Goal: Task Accomplishment & Management: Use online tool/utility

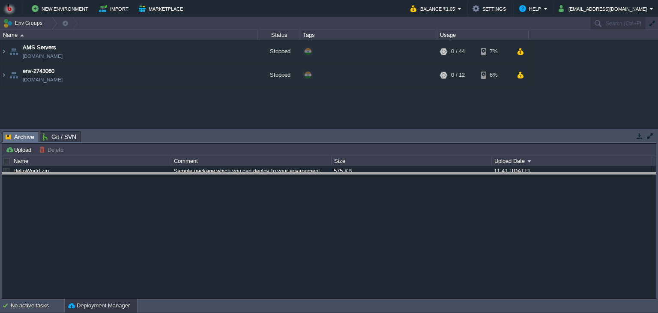
drag, startPoint x: 202, startPoint y: 136, endPoint x: 203, endPoint y: 177, distance: 41.1
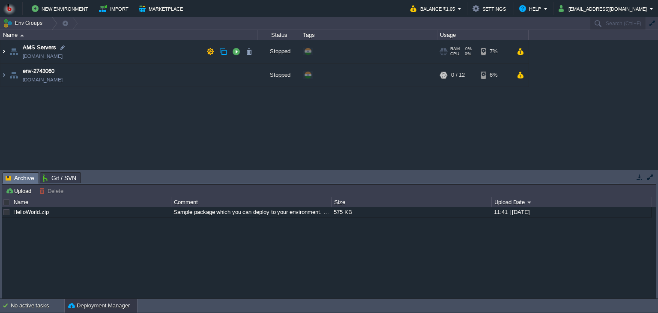
click at [5, 51] on img at bounding box center [3, 51] width 7 height 23
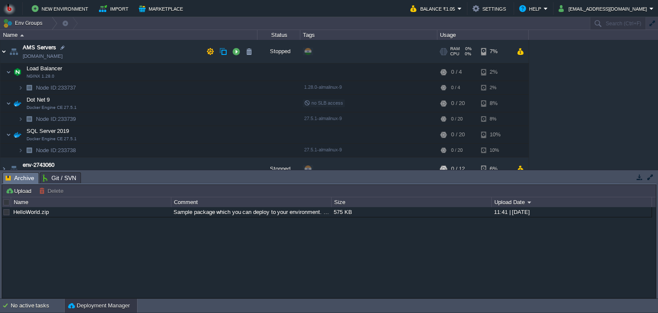
click at [5, 51] on img at bounding box center [3, 51] width 7 height 23
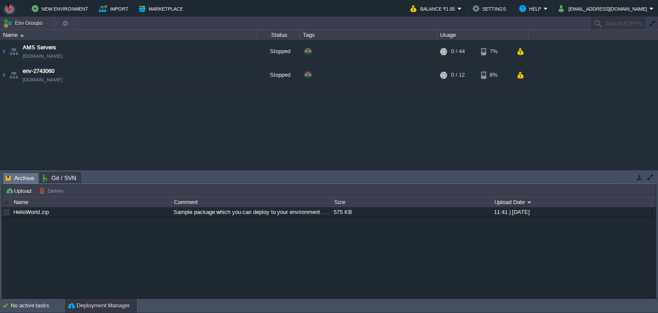
click at [651, 177] on button "button" at bounding box center [650, 177] width 8 height 8
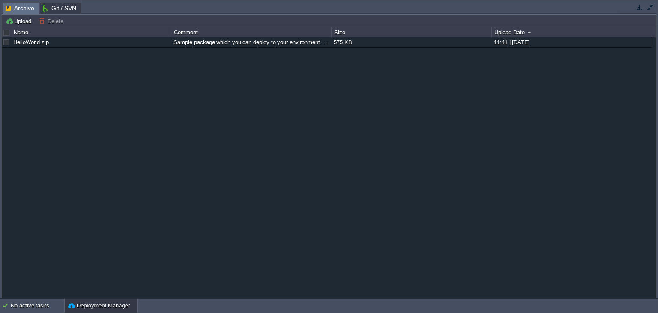
click at [651, 177] on div "HelloWorld.zip Sample package which you can deploy to your environment. Feel fr…" at bounding box center [328, 167] width 653 height 261
click at [653, 10] on button "button" at bounding box center [650, 7] width 8 height 8
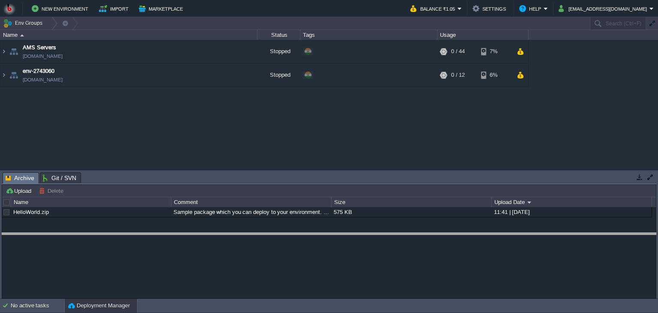
drag, startPoint x: 301, startPoint y: 180, endPoint x: 337, endPoint y: 305, distance: 130.2
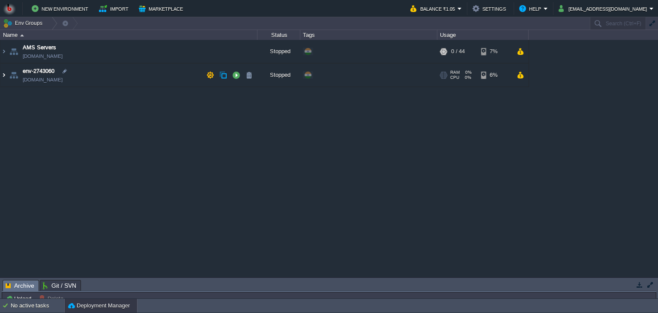
click at [4, 74] on img at bounding box center [3, 74] width 7 height 23
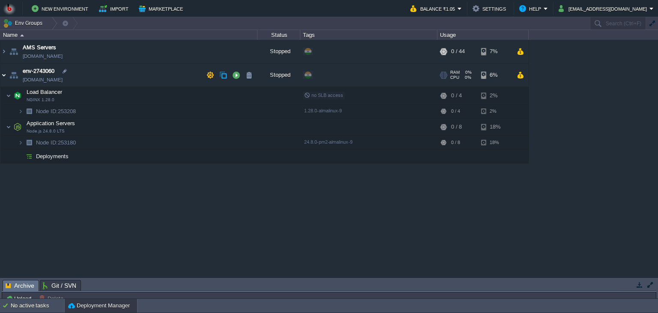
click at [4, 74] on img at bounding box center [3, 74] width 7 height 23
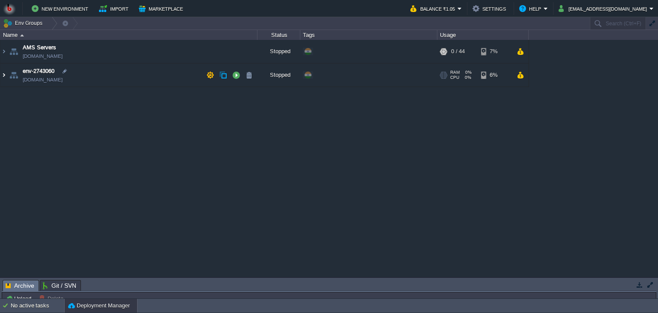
click at [4, 74] on img at bounding box center [3, 74] width 7 height 23
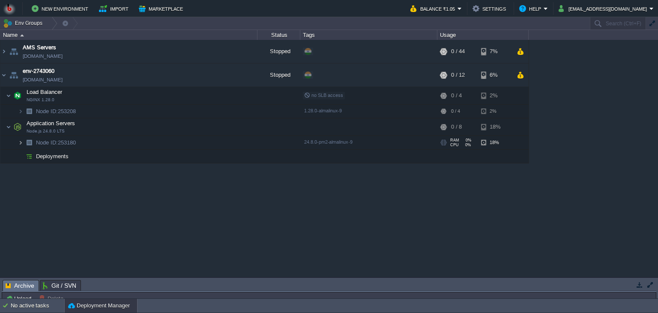
click at [21, 140] on img at bounding box center [20, 142] width 5 height 13
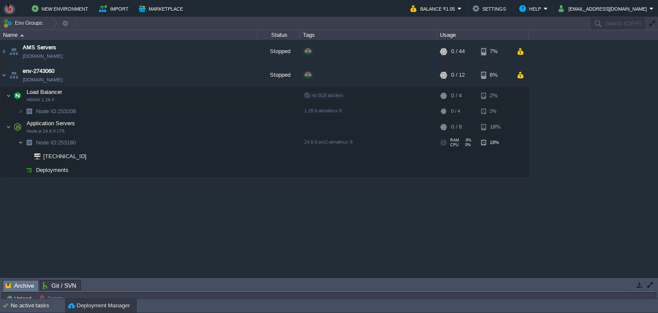
click at [21, 140] on img at bounding box center [20, 142] width 5 height 13
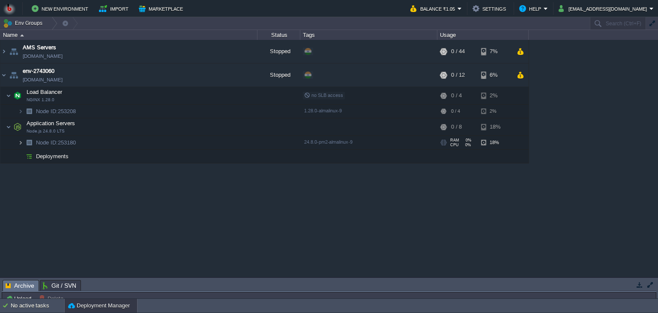
click at [21, 140] on img at bounding box center [20, 142] width 5 height 13
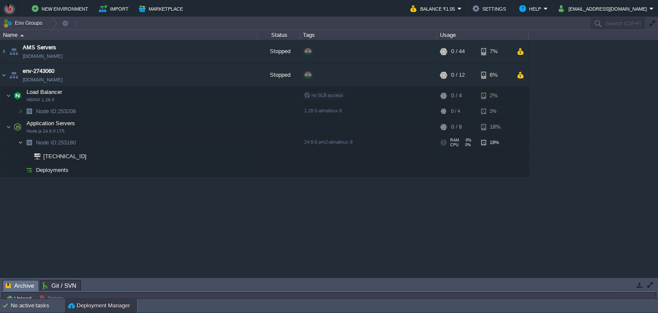
click at [21, 140] on img at bounding box center [20, 142] width 5 height 13
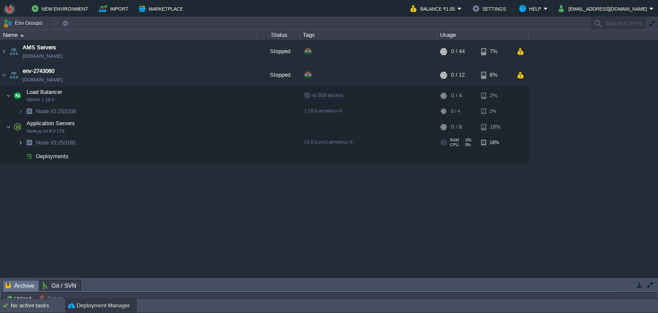
click at [21, 143] on img at bounding box center [20, 142] width 5 height 13
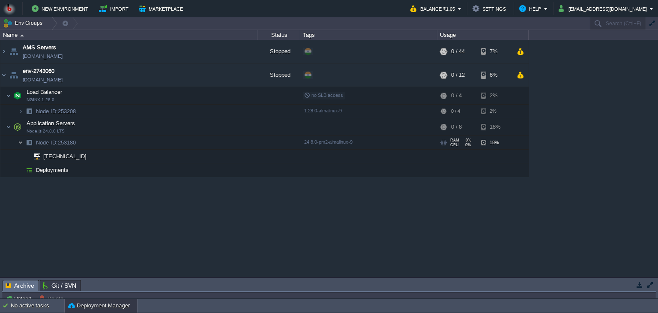
click at [21, 143] on img at bounding box center [20, 142] width 5 height 13
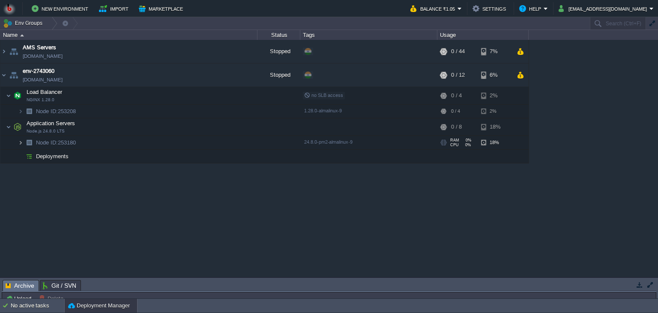
click at [21, 143] on img at bounding box center [20, 142] width 5 height 13
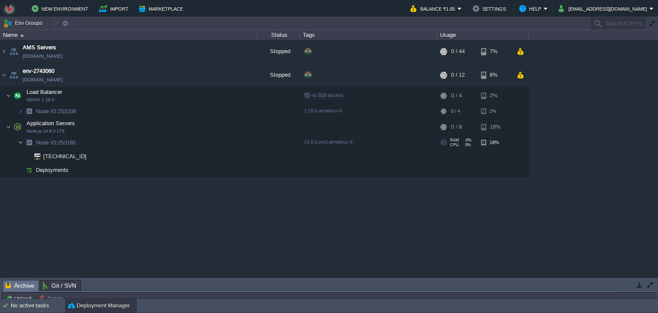
click at [21, 143] on img at bounding box center [20, 142] width 5 height 13
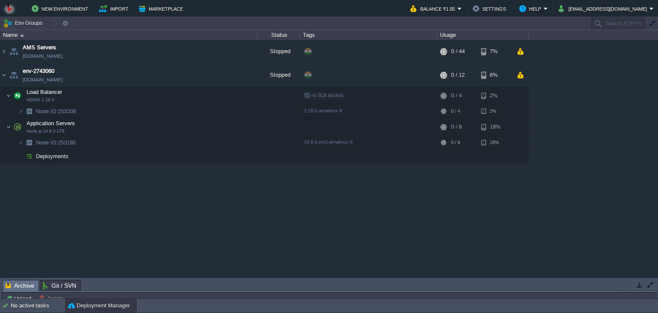
click at [101, 202] on div "AMS Servers [DOMAIN_NAME] Stopped + Add to Env Group RAM 0% CPU 0% 0 / 44 7% Lo…" at bounding box center [329, 158] width 658 height 237
click at [3, 76] on img at bounding box center [3, 74] width 7 height 23
